Goal: Transaction & Acquisition: Purchase product/service

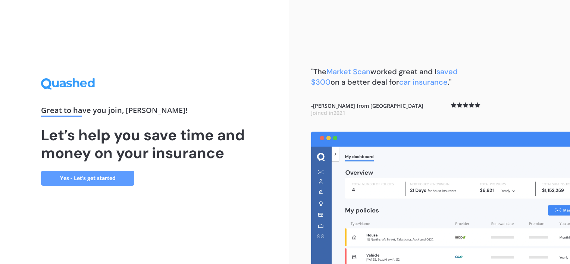
click at [95, 180] on link "Yes - Let’s get started" at bounding box center [87, 178] width 93 height 15
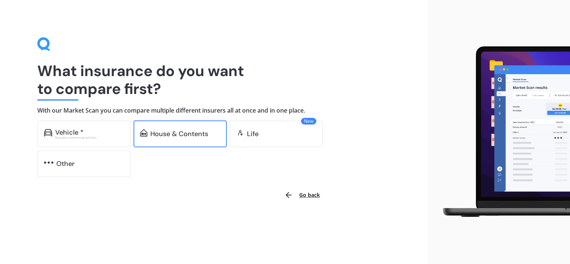
click at [171, 133] on div "House & Contents" at bounding box center [179, 133] width 58 height 7
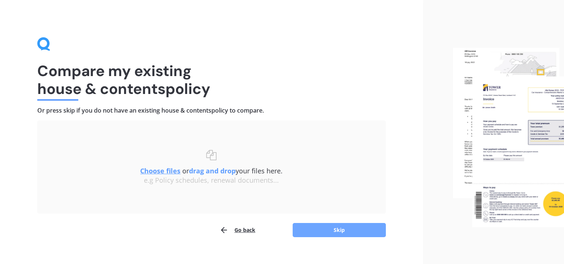
click at [335, 227] on button "Skip" at bounding box center [339, 230] width 93 height 14
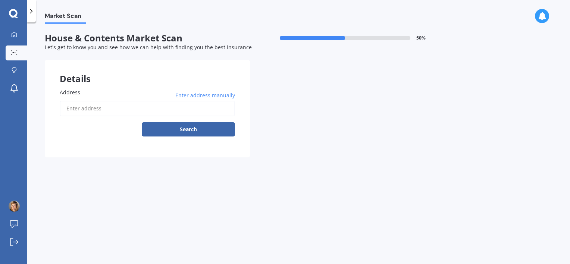
click at [89, 113] on input "Address" at bounding box center [147, 109] width 175 height 16
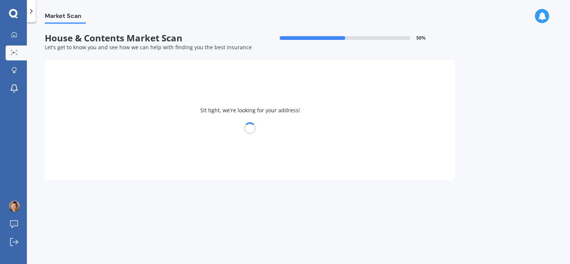
type input "[STREET_ADDRESS]"
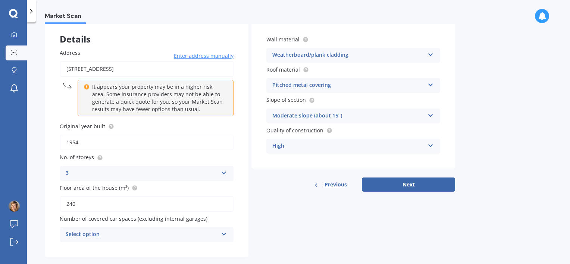
scroll to position [51, 0]
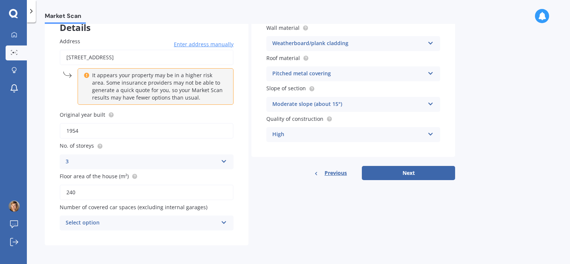
click at [225, 221] on icon at bounding box center [224, 220] width 6 height 5
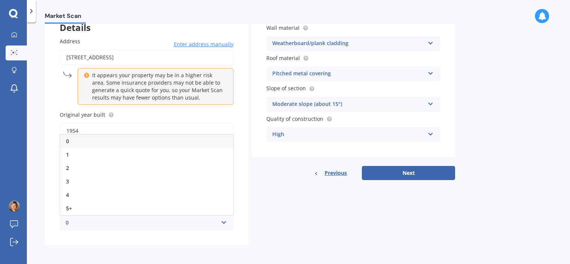
drag, startPoint x: 128, startPoint y: 167, endPoint x: 94, endPoint y: 168, distance: 34.3
click at [94, 168] on div "2" at bounding box center [146, 167] width 173 height 13
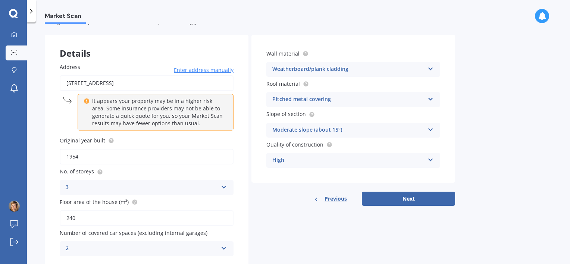
scroll to position [24, 0]
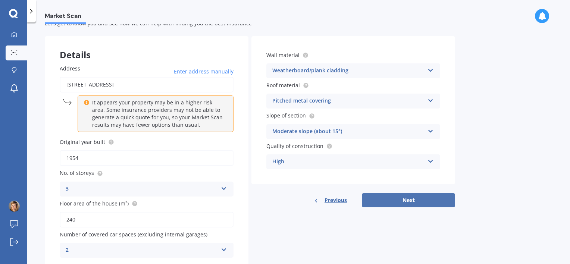
click at [414, 198] on button "Next" at bounding box center [408, 200] width 93 height 14
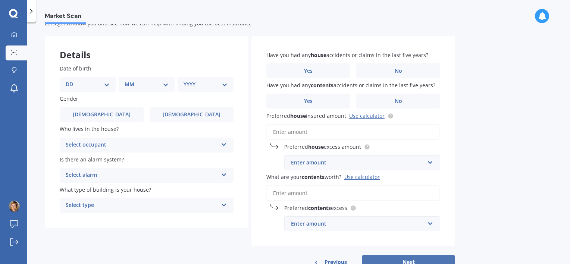
scroll to position [0, 0]
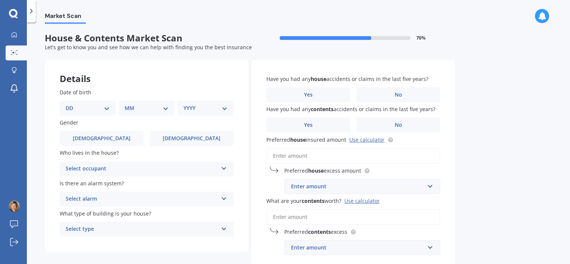
click at [96, 111] on select "DD 01 02 03 04 05 06 07 08 09 10 11 12 13 14 15 16 17 18 19 20 21 22 23 24 25 2…" at bounding box center [88, 108] width 44 height 8
select select "31"
click at [72, 104] on select "DD 01 02 03 04 05 06 07 08 09 10 11 12 13 14 15 16 17 18 19 20 21 22 23 24 25 2…" at bounding box center [88, 108] width 44 height 8
click at [150, 104] on select "MM 01 02 03 04 05 06 07 08 09 10 11 12" at bounding box center [147, 108] width 41 height 8
select select "12"
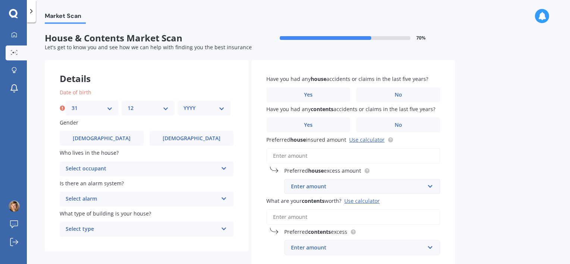
click at [127, 104] on select "MM 01 02 03 04 05 06 07 08 09 10 11 12" at bounding box center [147, 108] width 41 height 8
click at [205, 110] on select "YYYY 2009 2008 2007 2006 2005 2004 2003 2002 2001 2000 1999 1998 1997 1996 1995…" at bounding box center [203, 108] width 41 height 8
click at [183, 104] on select "YYYY 2009 2008 2007 2006 2005 2004 2003 2002 2001 2000 1999 1998 1997 1996 1995…" at bounding box center [203, 108] width 41 height 8
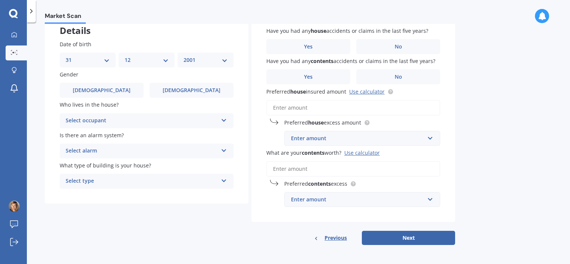
click at [211, 59] on select "YYYY 2009 2008 2007 2006 2005 2004 2003 2002 2001 2000 1999 1998 1997 1996 1995…" at bounding box center [205, 60] width 44 height 8
select select "1980"
click at [183, 56] on select "YYYY 2009 2008 2007 2006 2005 2004 2003 2002 2001 2000 1999 1998 1997 1996 1995…" at bounding box center [205, 60] width 44 height 8
click at [175, 89] on label "[DEMOGRAPHIC_DATA]" at bounding box center [191, 90] width 84 height 15
click at [0, 0] on input "[DEMOGRAPHIC_DATA]" at bounding box center [0, 0] width 0 height 0
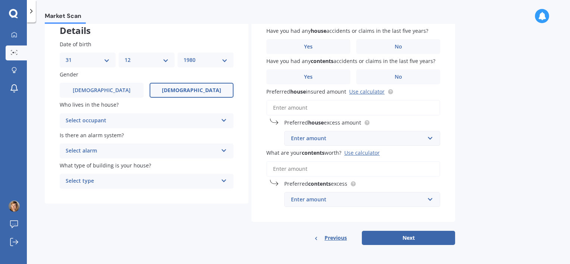
click at [198, 119] on div "Select occupant" at bounding box center [142, 120] width 152 height 9
click at [167, 134] on div "Owner" at bounding box center [146, 135] width 173 height 13
click at [173, 152] on div "Select alarm" at bounding box center [142, 150] width 152 height 9
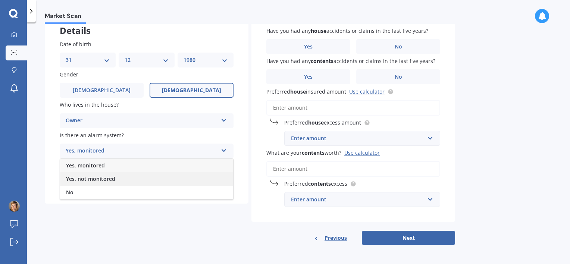
click at [136, 182] on div "Yes, not monitored" at bounding box center [146, 178] width 173 height 13
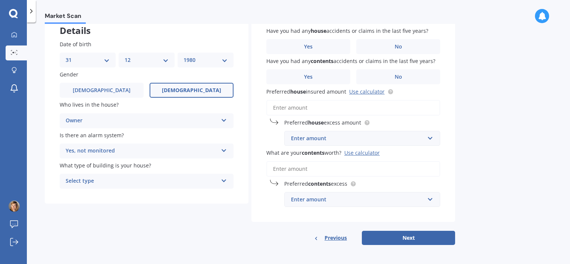
click at [163, 179] on div "Select type" at bounding box center [142, 181] width 152 height 9
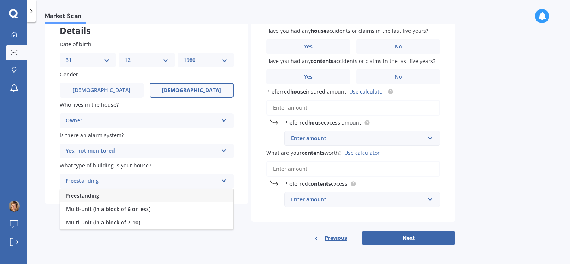
click at [124, 198] on div "Freestanding" at bounding box center [146, 195] width 173 height 13
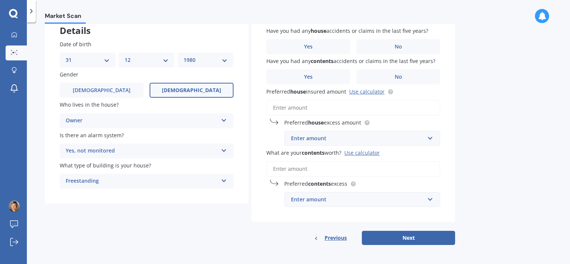
scroll to position [0, 0]
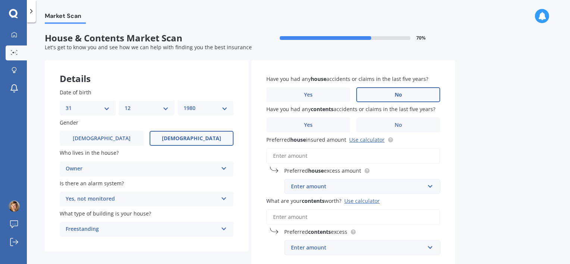
click at [406, 94] on label "No" at bounding box center [398, 94] width 84 height 15
click at [0, 0] on input "No" at bounding box center [0, 0] width 0 height 0
click at [398, 122] on span "No" at bounding box center [397, 125] width 7 height 6
click at [0, 0] on input "No" at bounding box center [0, 0] width 0 height 0
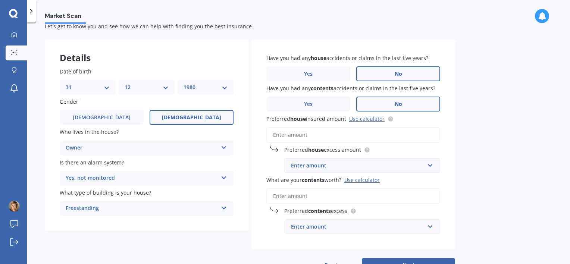
scroll to position [21, 0]
click at [364, 121] on link "Use calculator" at bounding box center [366, 118] width 35 height 7
click at [332, 133] on input "Preferred house insured amount Use calculator" at bounding box center [353, 135] width 174 height 16
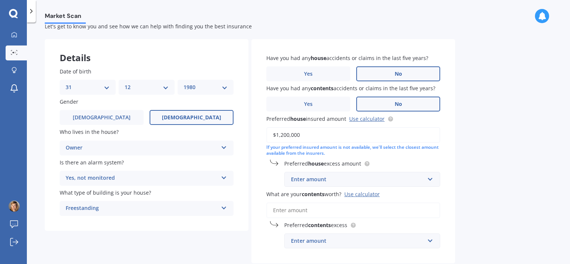
click at [284, 133] on input "$1,200,000" at bounding box center [353, 135] width 174 height 16
type input "$1,100,000"
click at [488, 180] on div "Market Scan House & Contents Market Scan 70 % Let's get to know you and see how…" at bounding box center [298, 145] width 543 height 242
click at [429, 177] on input "text" at bounding box center [359, 179] width 149 height 14
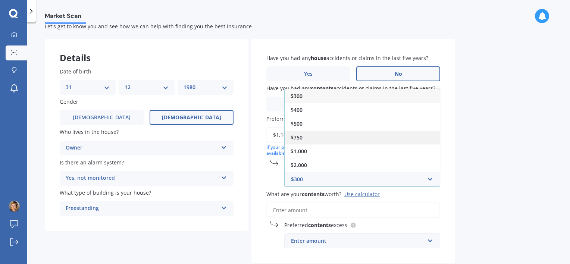
click at [335, 135] on div "$750" at bounding box center [361, 137] width 155 height 14
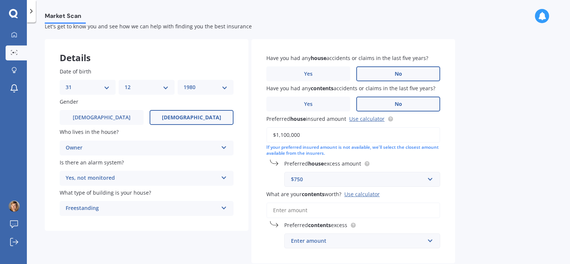
scroll to position [62, 0]
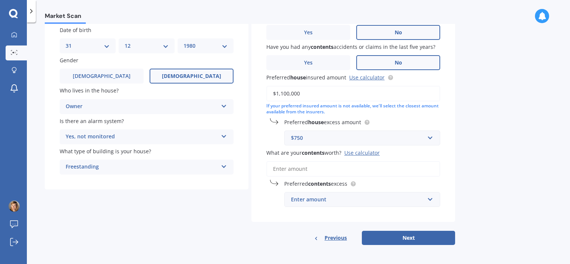
click at [323, 171] on input "What are your contents worth? Use calculator" at bounding box center [353, 169] width 174 height 16
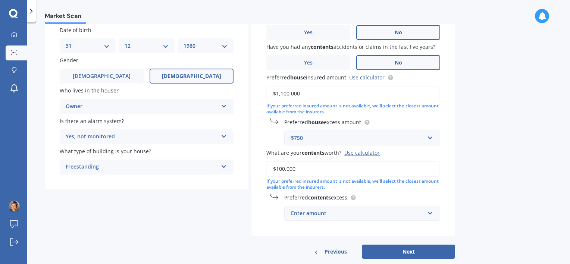
type input "$100,000"
drag, startPoint x: 490, startPoint y: 202, endPoint x: 491, endPoint y: 226, distance: 24.3
drag, startPoint x: 491, startPoint y: 226, endPoint x: 425, endPoint y: 214, distance: 67.4
click at [425, 215] on input "text" at bounding box center [359, 213] width 149 height 14
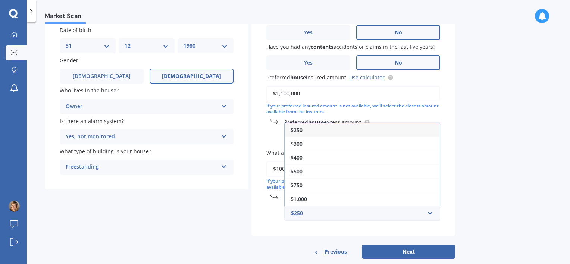
drag, startPoint x: 349, startPoint y: 185, endPoint x: 302, endPoint y: 183, distance: 47.0
click at [302, 183] on div "$750" at bounding box center [361, 185] width 155 height 14
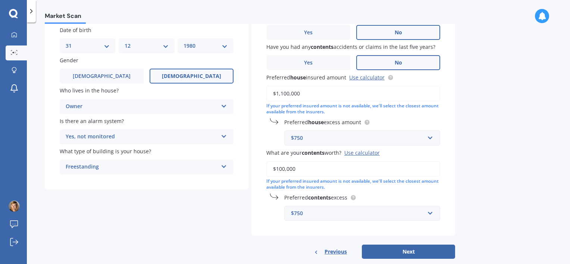
scroll to position [76, 0]
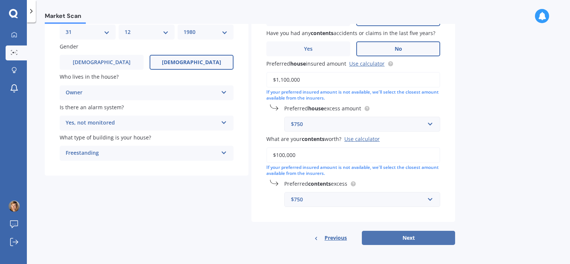
drag, startPoint x: 410, startPoint y: 233, endPoint x: 391, endPoint y: 240, distance: 19.9
click at [391, 240] on button "Next" at bounding box center [408, 238] width 93 height 14
select select "31"
select select "12"
select select "1980"
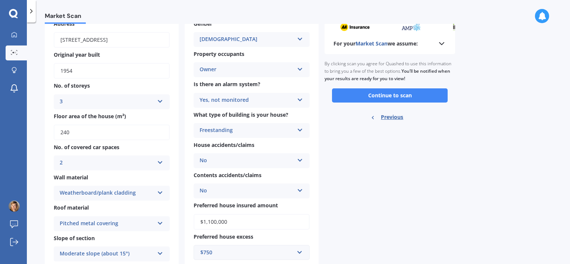
scroll to position [0, 0]
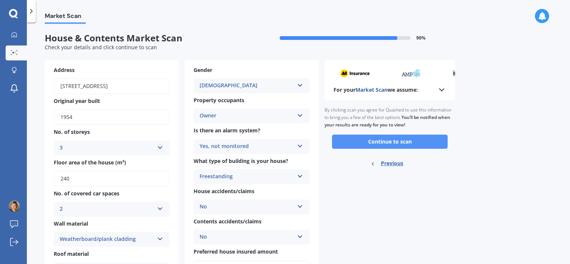
click at [382, 138] on button "Continue to scan" at bounding box center [390, 142] width 116 height 14
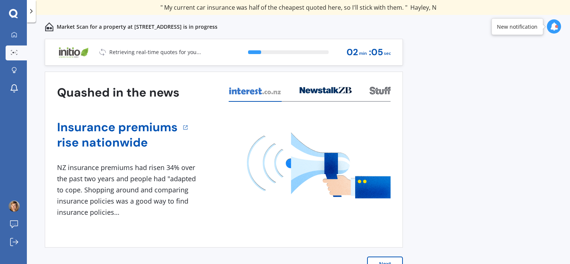
scroll to position [6, 0]
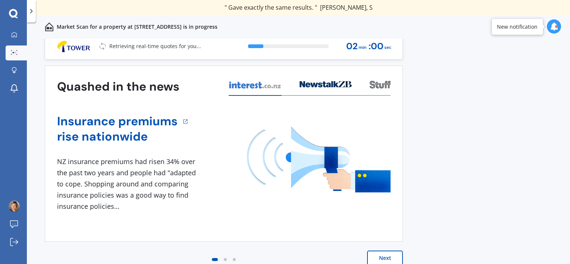
drag, startPoint x: 552, startPoint y: 27, endPoint x: 491, endPoint y: 16, distance: 61.8
click at [491, 16] on div "Market Scan for a property at [STREET_ADDRESS] is in progress" at bounding box center [298, 27] width 543 height 24
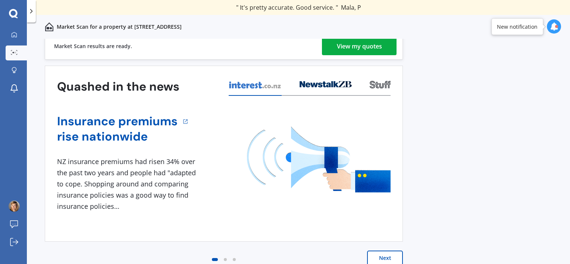
click at [369, 45] on div "View my quotes" at bounding box center [359, 46] width 45 height 18
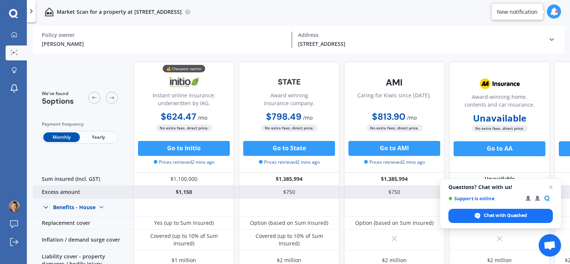
scroll to position [0, 88]
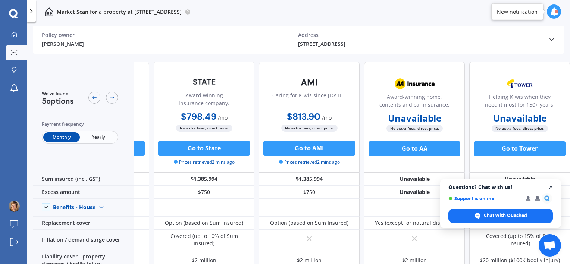
click at [550, 186] on span "Open chat" at bounding box center [550, 187] width 9 height 9
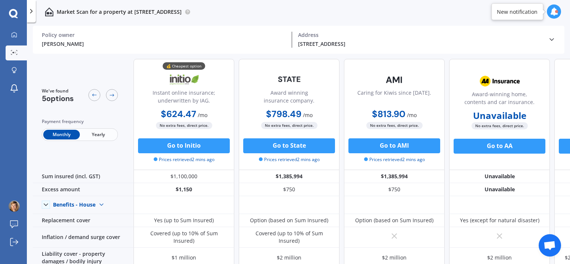
scroll to position [0, 0]
